Goal: Information Seeking & Learning: Learn about a topic

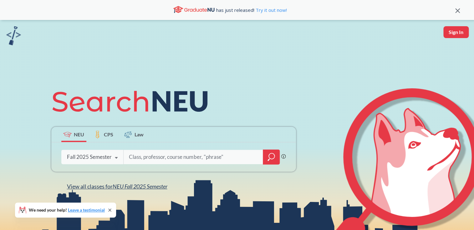
click at [112, 188] on span "View all classes for NEU Fall 2025 Semester" at bounding box center [117, 186] width 100 height 7
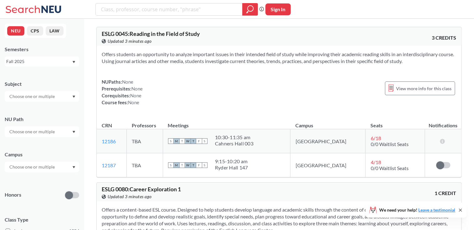
scroll to position [1, 0]
click at [75, 131] on icon "Dropdown arrow" at bounding box center [73, 131] width 3 height 3
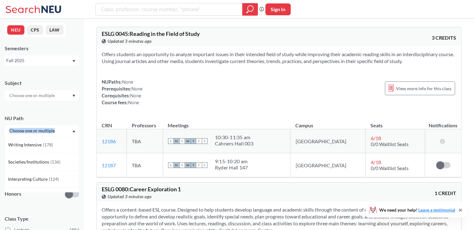
click at [75, 131] on icon "Dropdown arrow" at bounding box center [73, 131] width 3 height 3
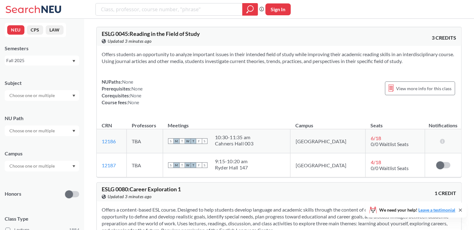
click at [74, 165] on div at bounding box center [42, 166] width 74 height 11
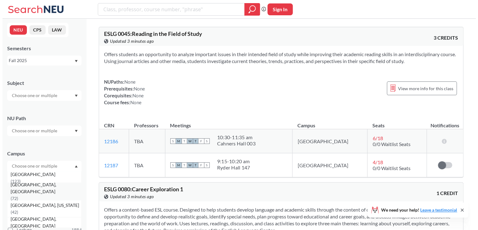
scroll to position [60, 0]
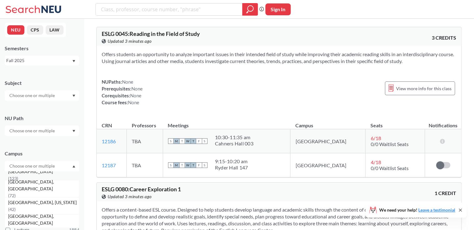
click at [50, 176] on div "[GEOGRAPHIC_DATA], [GEOGRAPHIC_DATA] ( 123 )" at bounding box center [42, 171] width 74 height 17
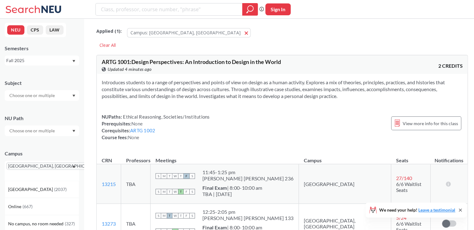
click at [75, 96] on icon "Dropdown arrow" at bounding box center [73, 96] width 3 height 3
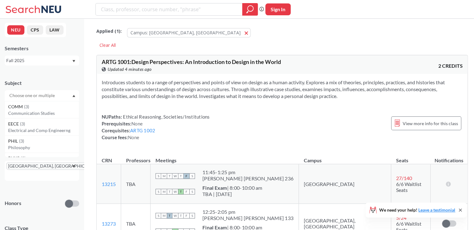
scroll to position [177, 0]
click at [59, 97] on input "text" at bounding box center [32, 96] width 53 height 8
type input "cri"
click at [41, 113] on p "Criminal Justice" at bounding box center [43, 113] width 71 height 6
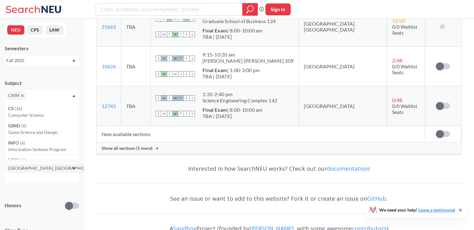
scroll to position [196, 0]
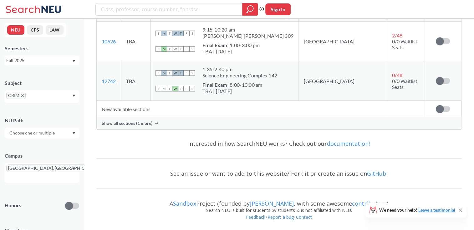
click at [120, 122] on span "Show all sections (1 more)" at bounding box center [127, 124] width 51 height 6
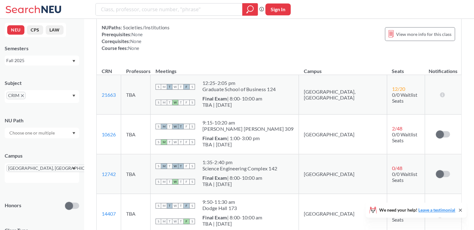
scroll to position [103, 0]
click at [392, 92] on span "12 / 20" at bounding box center [398, 89] width 13 height 6
click at [113, 95] on link "21663" at bounding box center [109, 95] width 14 height 6
